Goal: Register for event/course

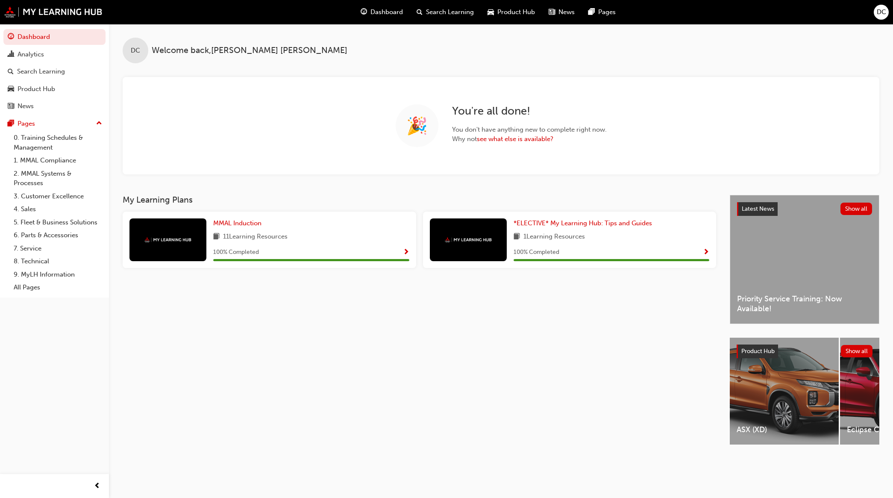
click at [449, 13] on span "Search Learning" at bounding box center [450, 12] width 48 height 10
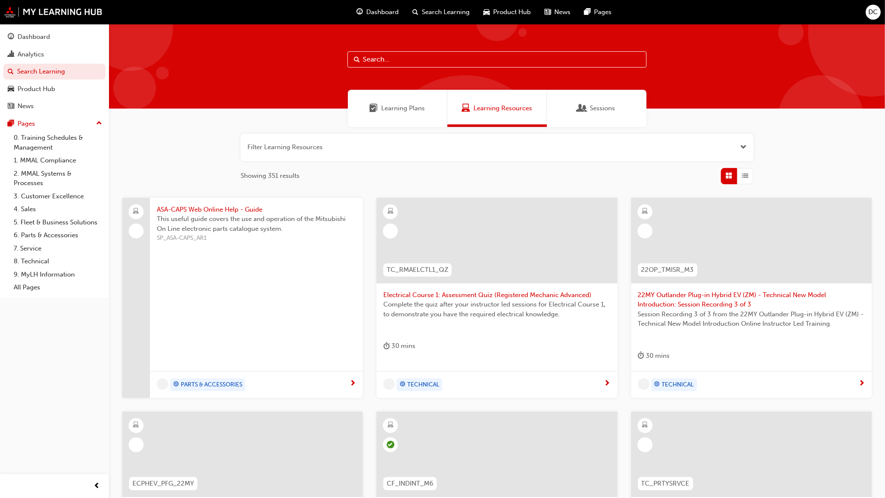
click at [417, 56] on input "text" at bounding box center [496, 59] width 299 height 16
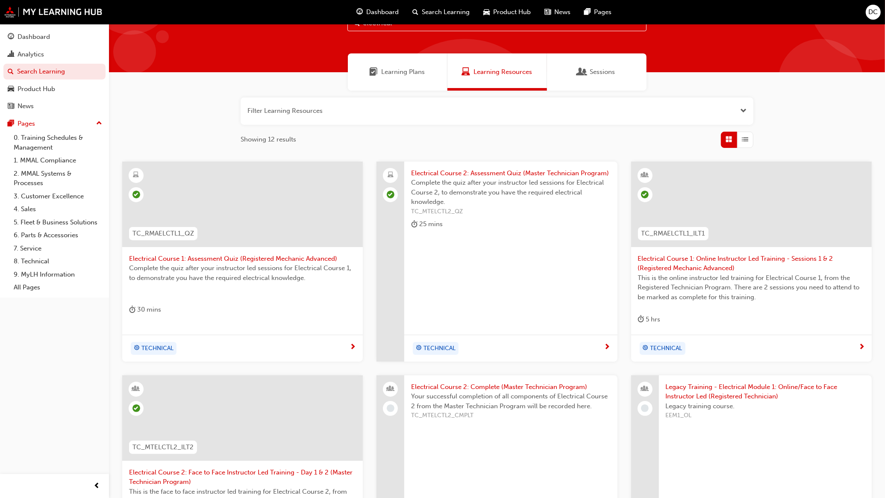
scroll to position [53, 0]
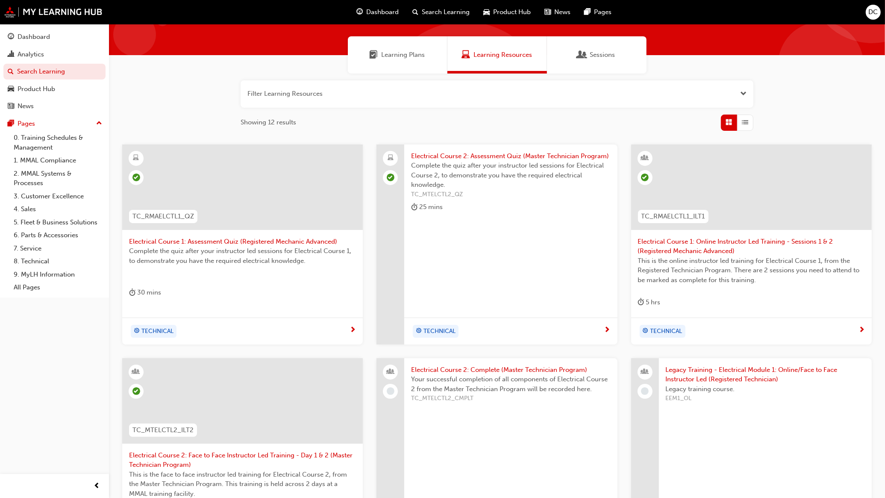
type input "electrical"
drag, startPoint x: 265, startPoint y: 166, endPoint x: 332, endPoint y: 114, distance: 84.9
click at [332, 114] on div "Showing 12 results" at bounding box center [497, 122] width 513 height 16
click at [658, 249] on span "Electrical Course 1: Online Instructor Led Training - Sessions 1 & 2 (Registere…" at bounding box center [751, 246] width 227 height 19
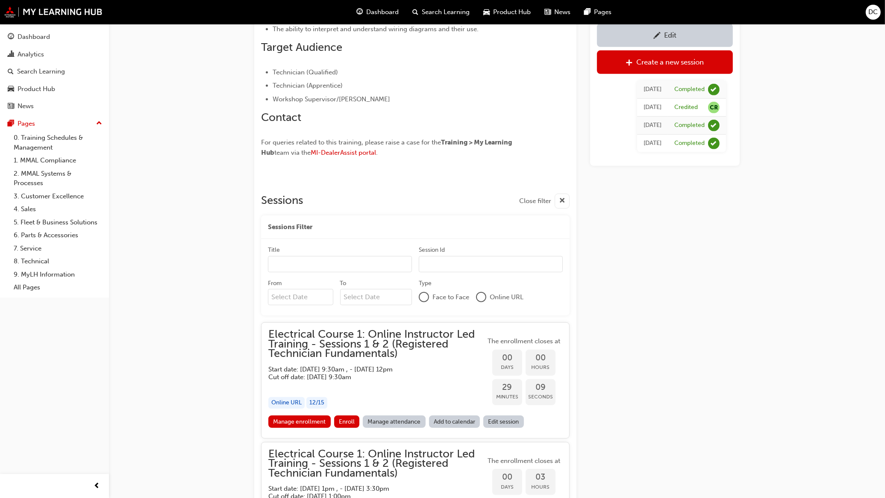
scroll to position [455, 0]
click at [403, 417] on link "Manage attendance" at bounding box center [394, 421] width 63 height 12
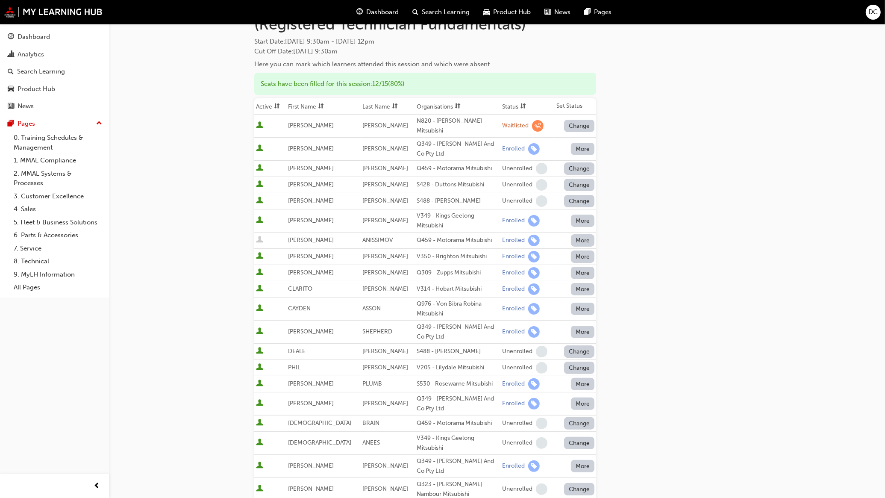
scroll to position [53, 0]
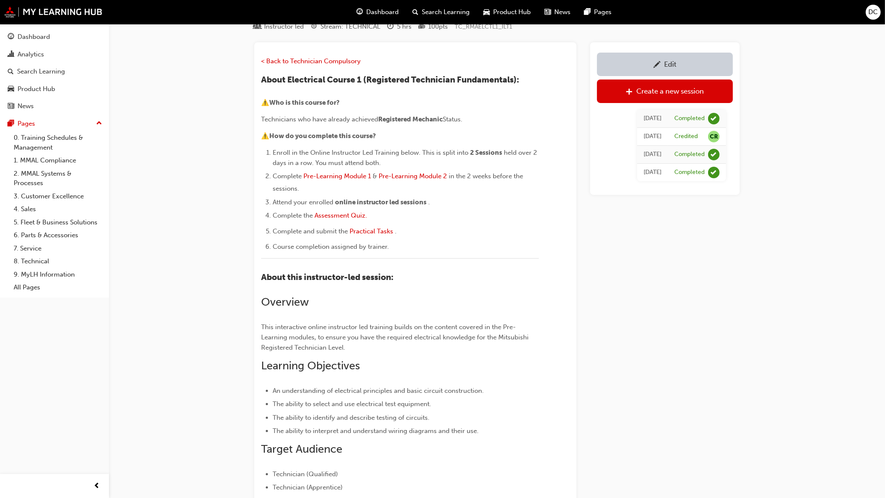
scroll to position [455, 0]
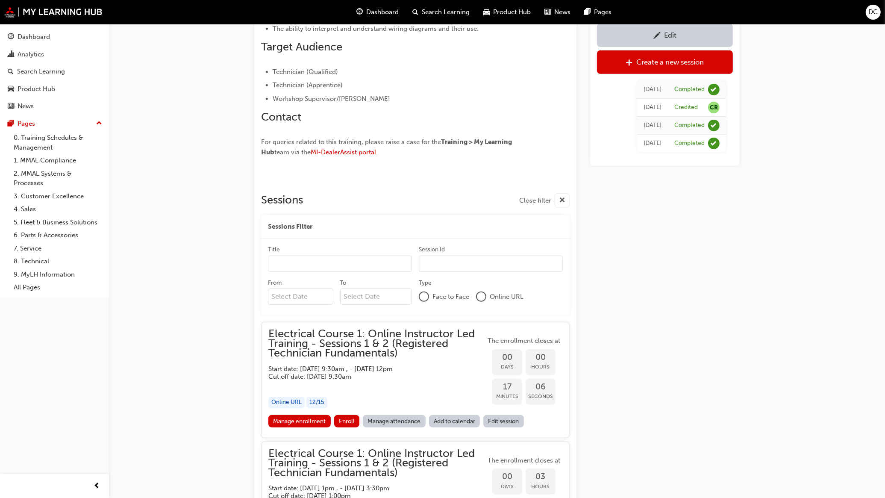
click at [293, 399] on div "Online URL" at bounding box center [286, 402] width 36 height 12
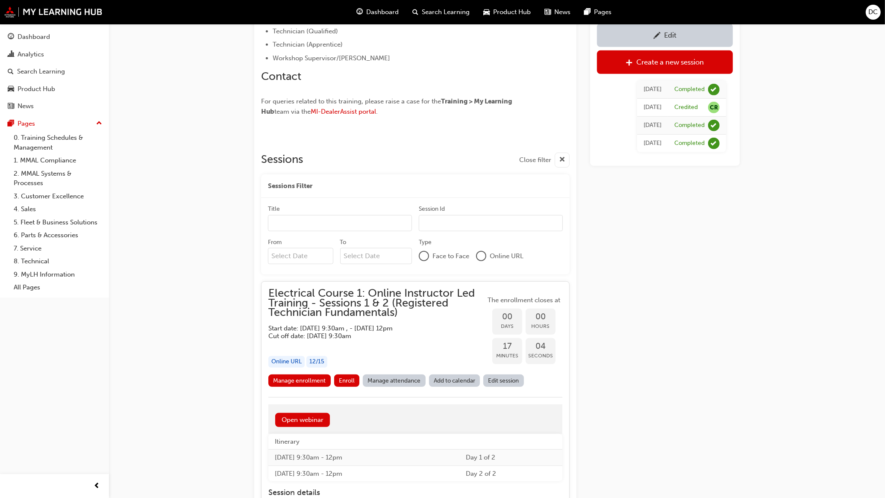
scroll to position [509, 0]
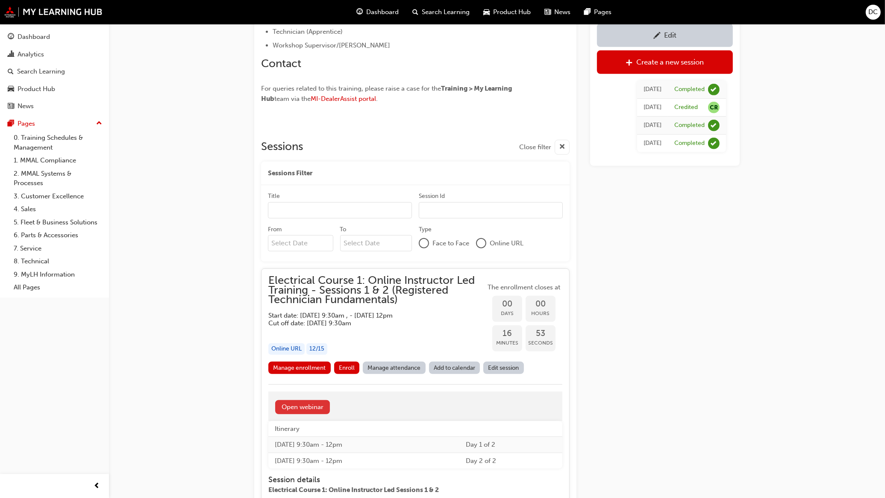
click at [295, 409] on link "Open webinar" at bounding box center [302, 407] width 55 height 14
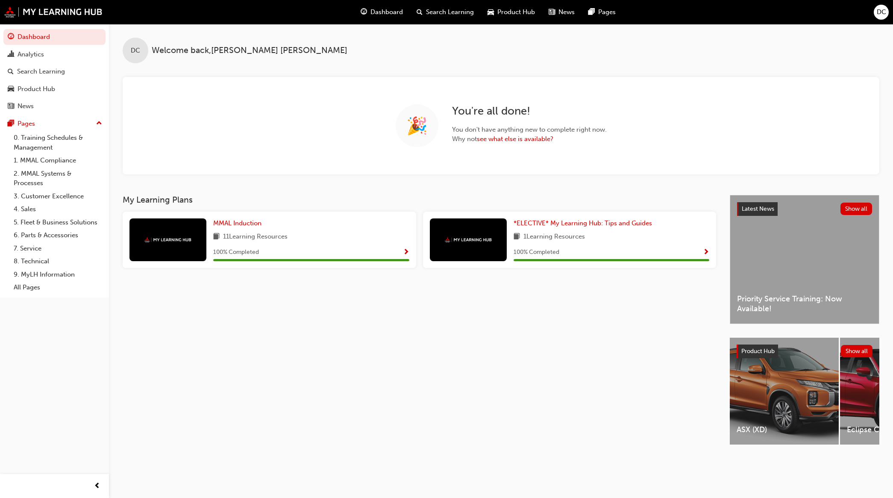
click at [436, 11] on span "Search Learning" at bounding box center [450, 12] width 48 height 10
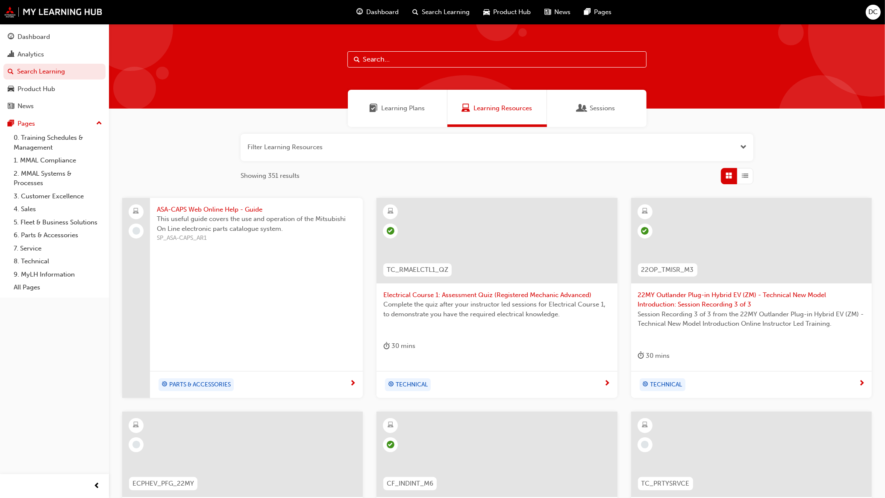
click at [410, 55] on input "text" at bounding box center [496, 59] width 299 height 16
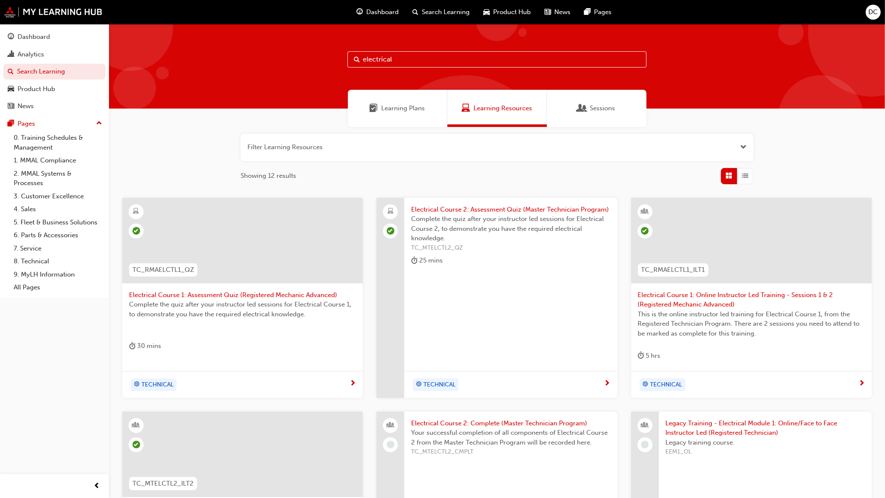
type input "electrical"
click at [677, 302] on span "Electrical Course 1: Online Instructor Led Training - Sessions 1 & 2 (Registere…" at bounding box center [751, 299] width 227 height 19
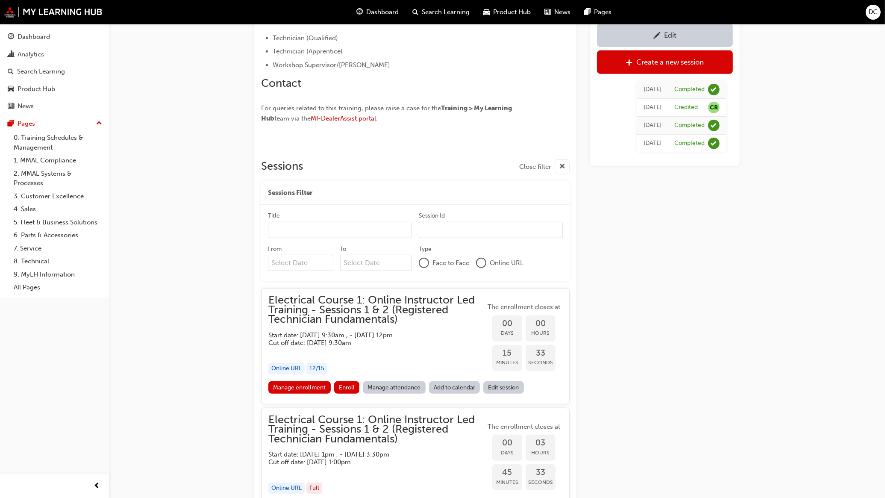
scroll to position [509, 0]
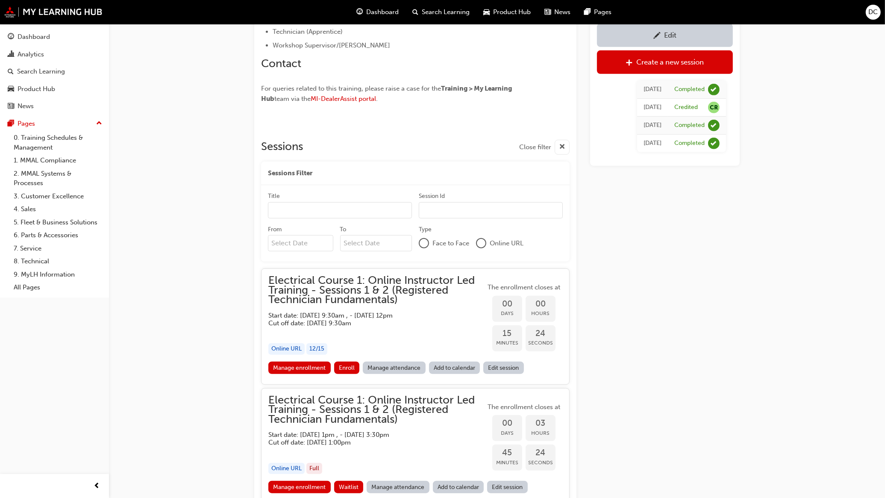
click at [292, 323] on h5 "Cut off date: [DATE] 9:30am" at bounding box center [369, 323] width 203 height 8
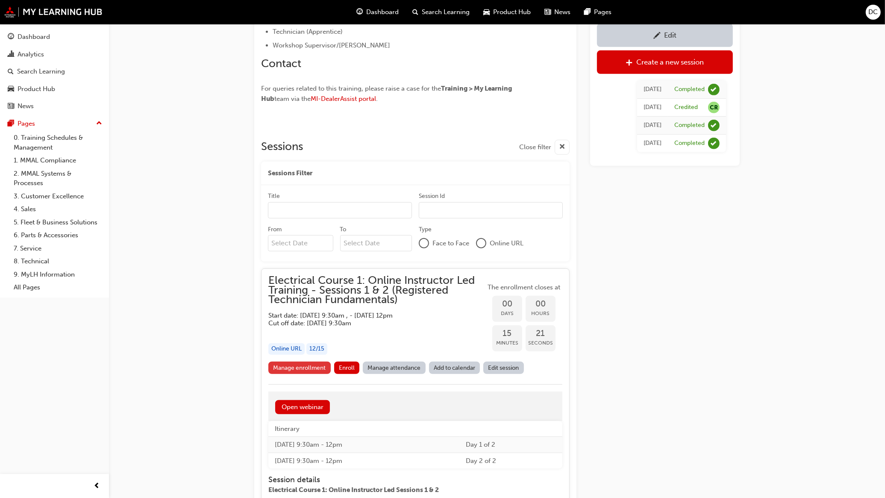
click at [288, 366] on link "Manage enrollment" at bounding box center [299, 367] width 62 height 12
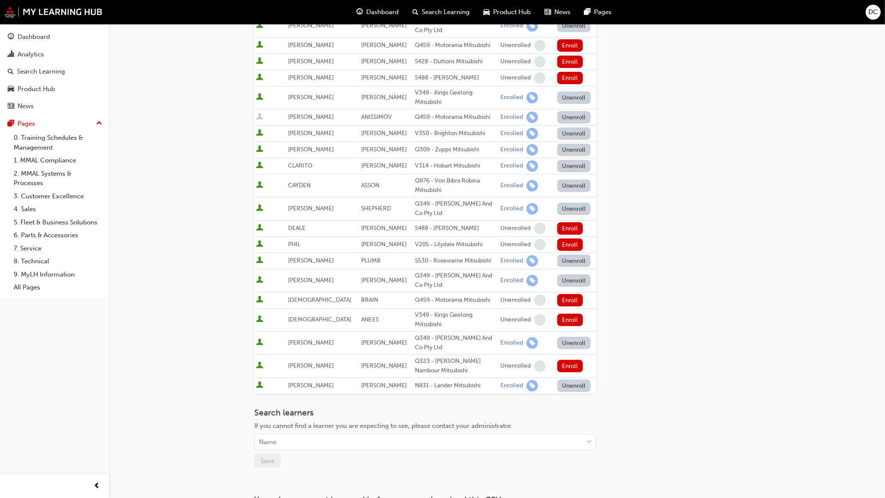
scroll to position [214, 0]
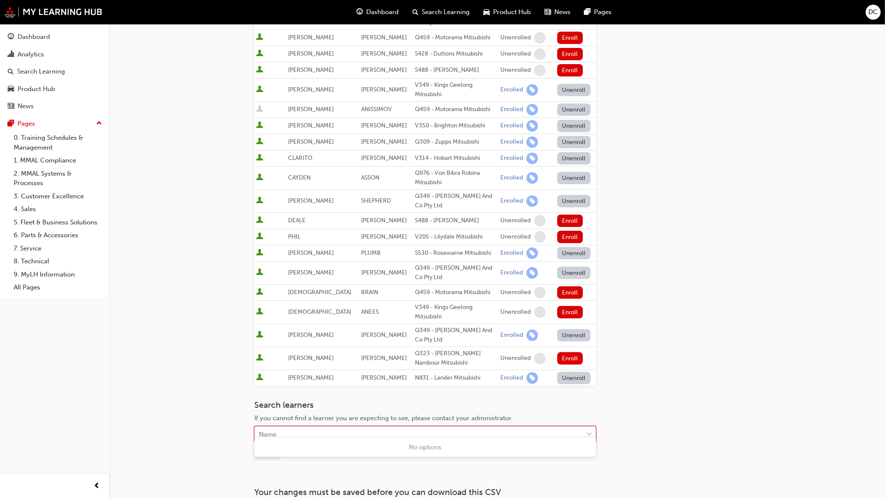
click at [276, 417] on div "Name" at bounding box center [268, 434] width 18 height 10
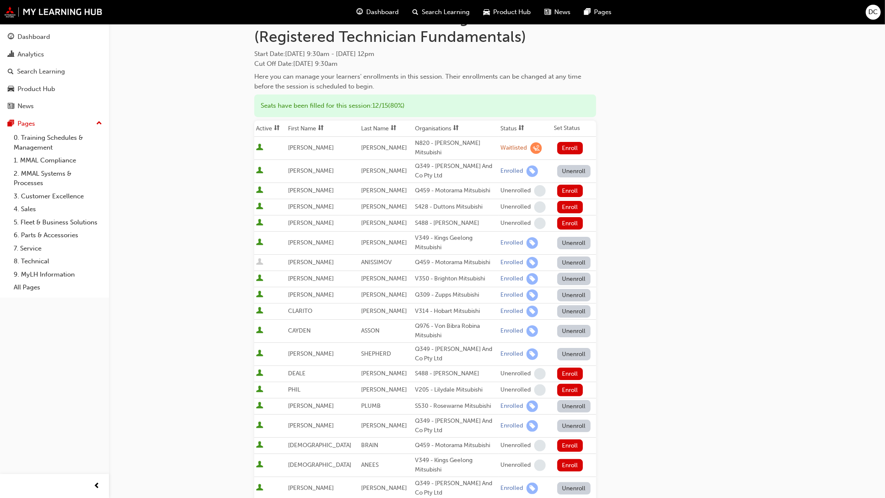
scroll to position [0, 0]
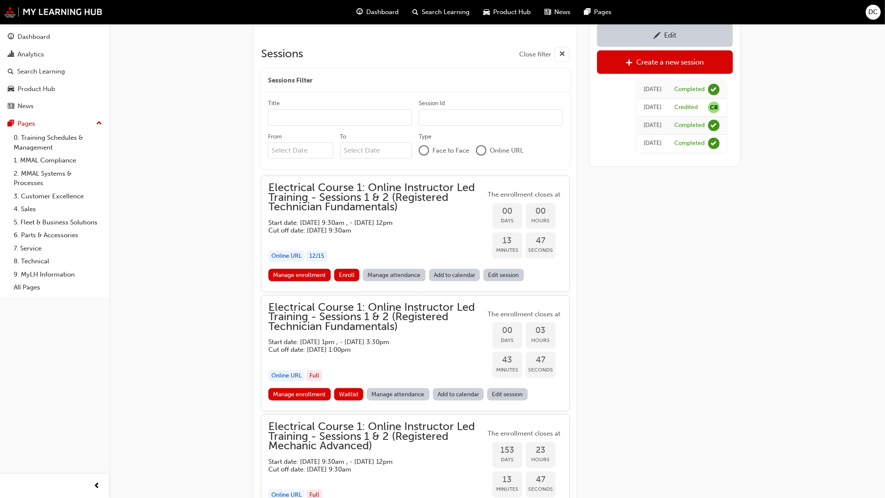
scroll to position [616, 0]
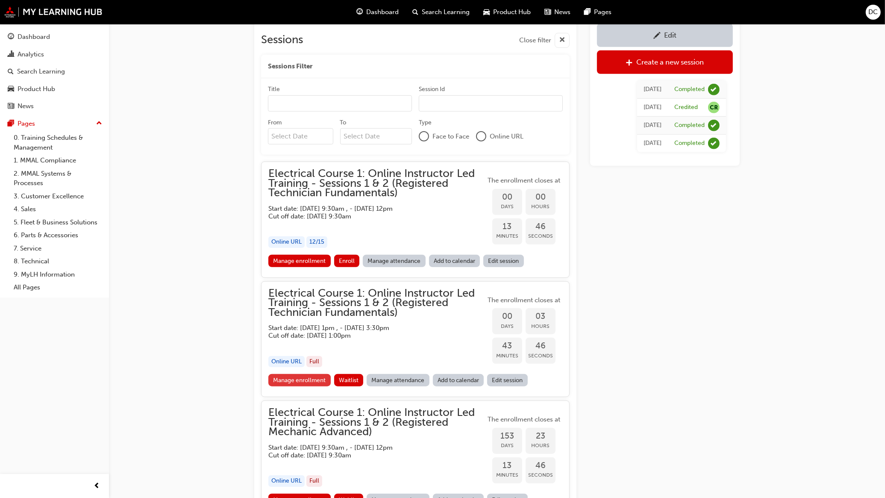
click at [310, 383] on link "Manage enrollment" at bounding box center [299, 380] width 62 height 12
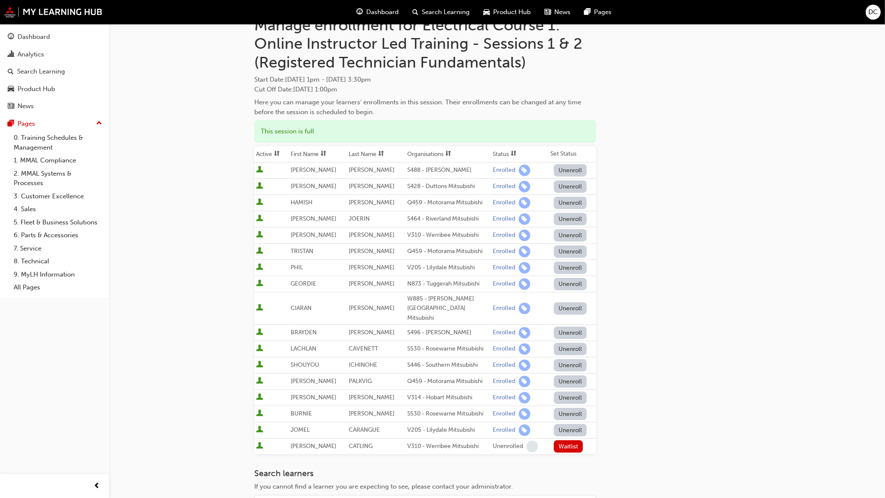
scroll to position [53, 0]
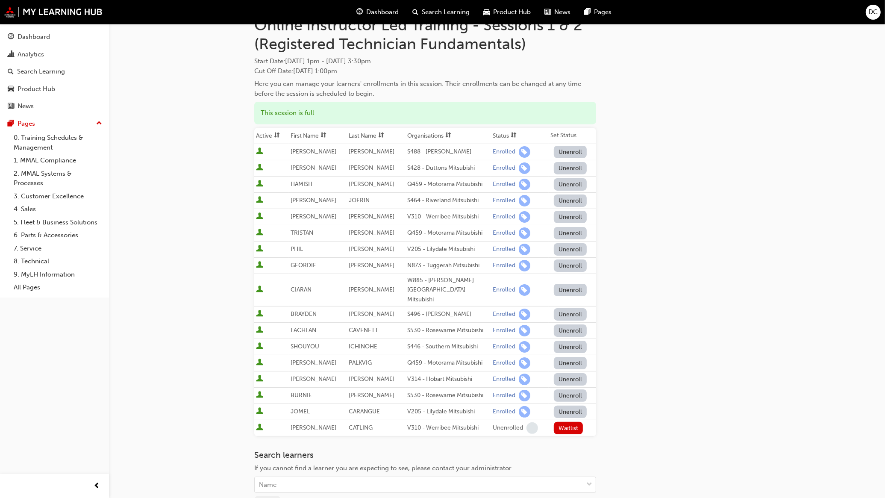
scroll to position [616, 0]
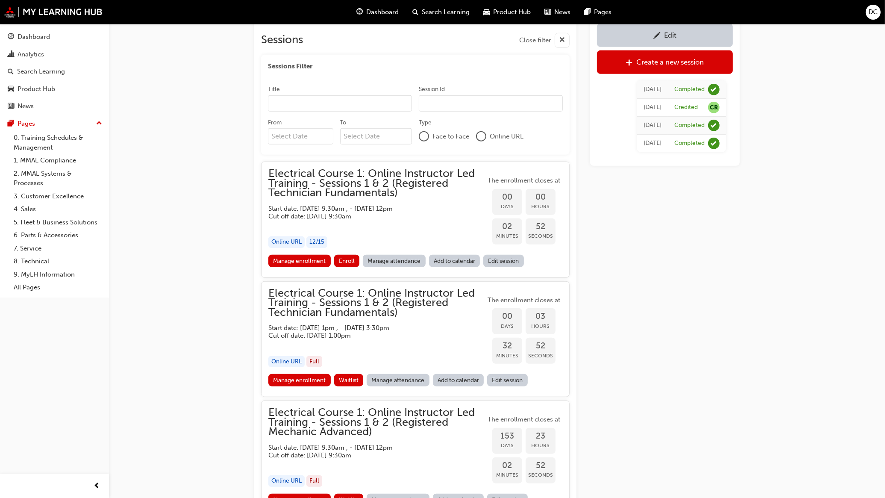
click at [306, 261] on link "Manage enrollment" at bounding box center [299, 261] width 62 height 12
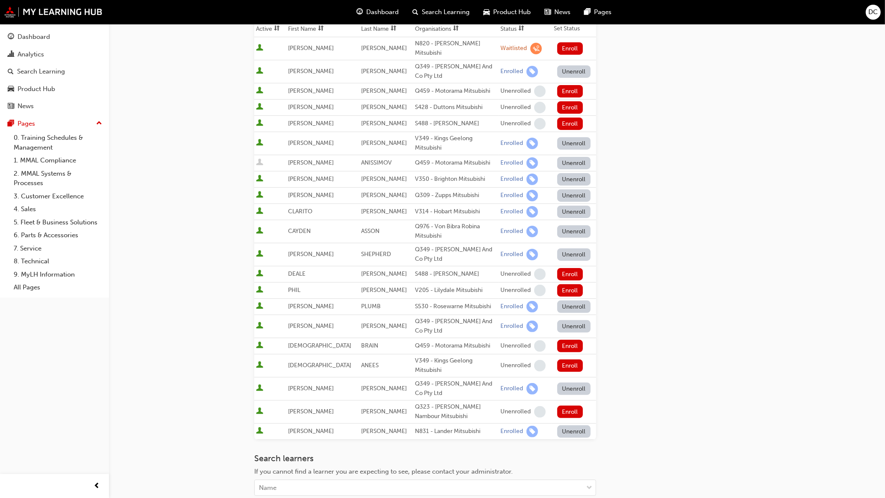
scroll to position [176, 0]
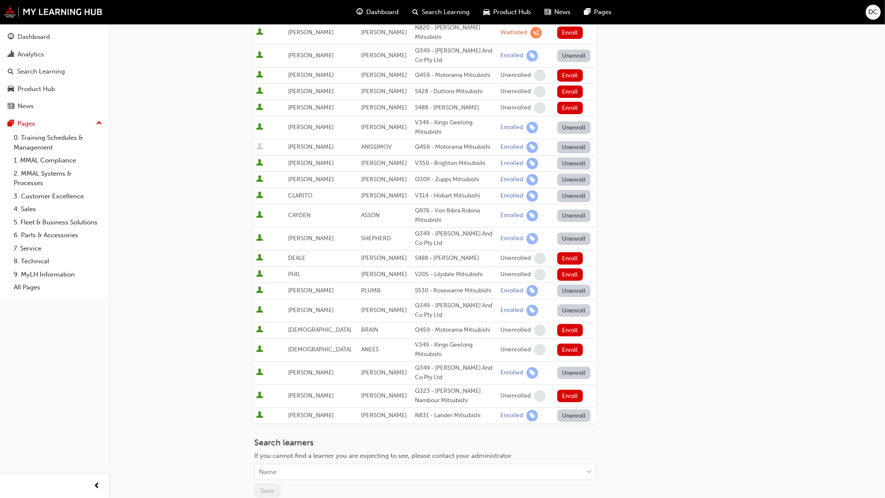
click at [285, 417] on div "Search learners If you cannot find a learner you are expecting to see, please c…" at bounding box center [425, 467] width 342 height 60
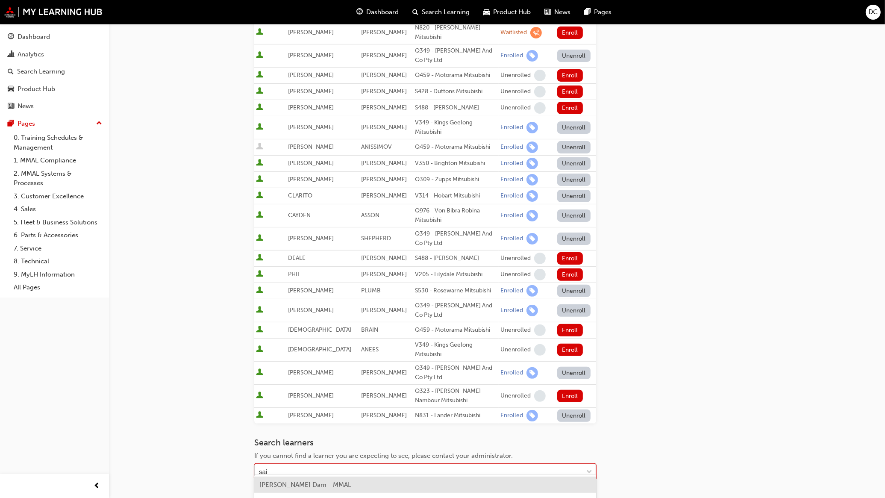
type input "[PERSON_NAME]"
click at [330, 417] on span "[PERSON_NAME] - S549 - [GEOGRAPHIC_DATA] Mitsubishi" at bounding box center [347, 485] width 176 height 8
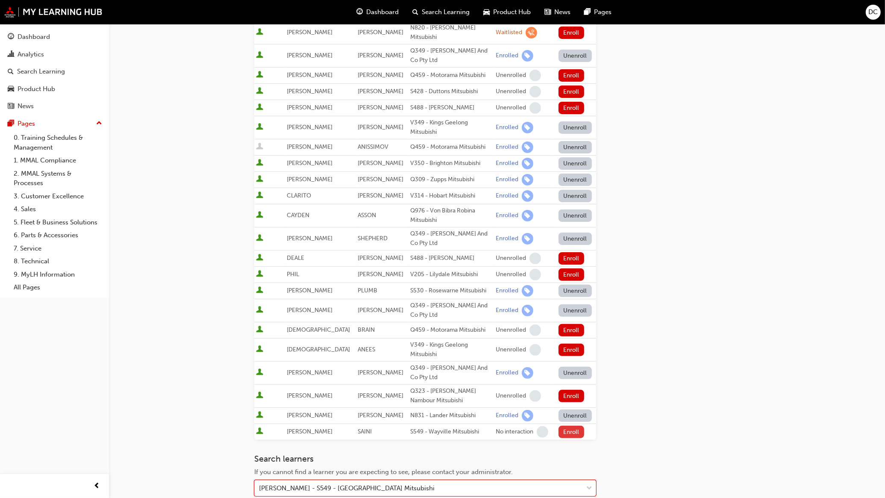
click at [569, 417] on button "Enroll" at bounding box center [571, 432] width 26 height 12
